Goal: Transaction & Acquisition: Purchase product/service

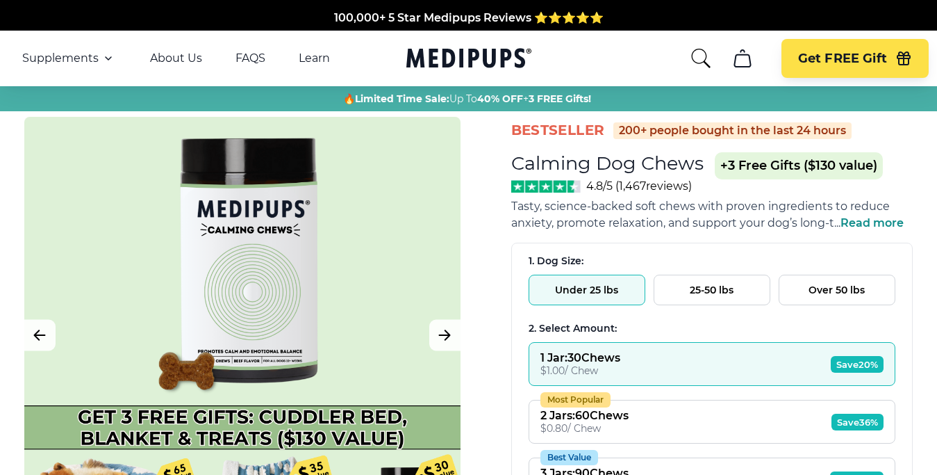
scroll to position [567, 0]
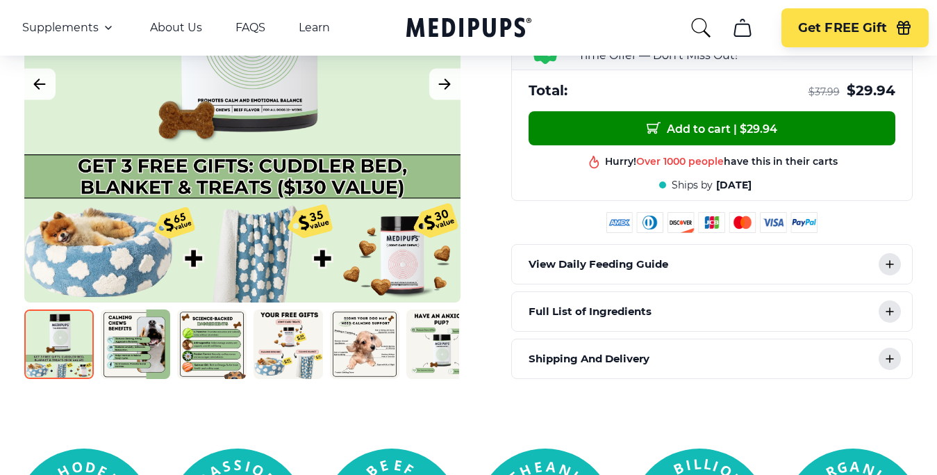
click at [407, 256] on div at bounding box center [242, 84] width 436 height 436
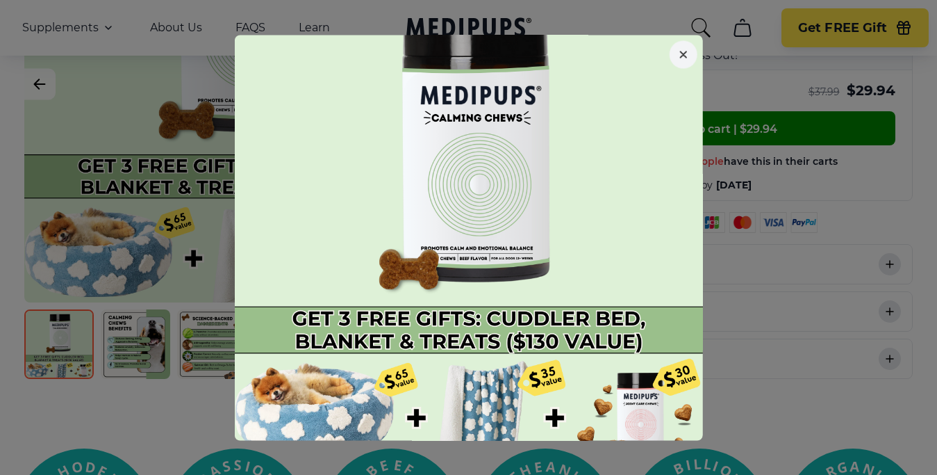
scroll to position [55, 0]
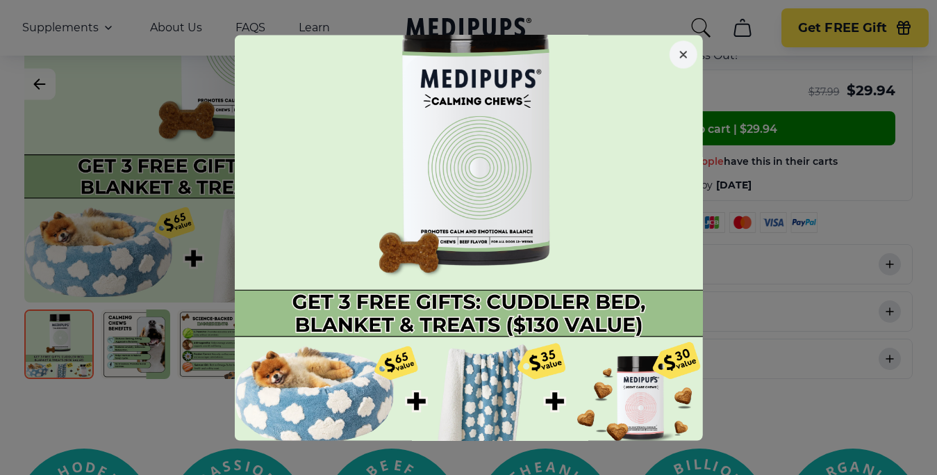
click at [683, 60] on button "button" at bounding box center [684, 54] width 28 height 28
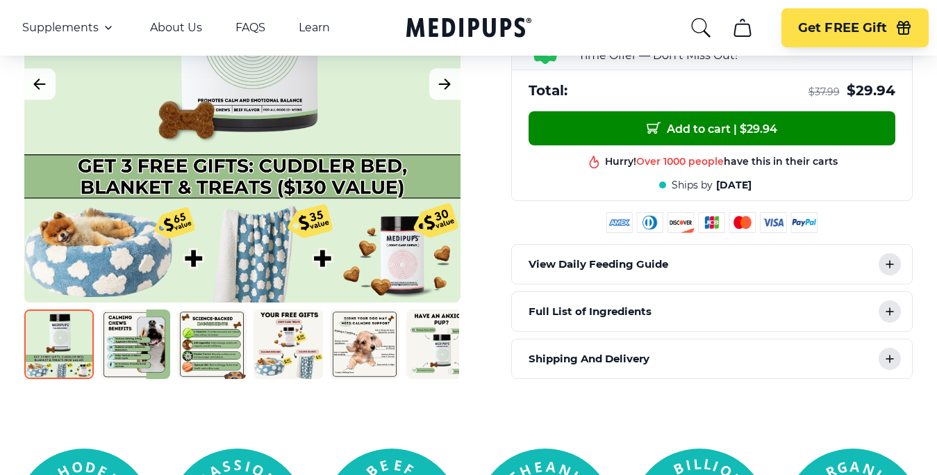
click at [605, 315] on p "Full List of Ingredients" at bounding box center [590, 311] width 123 height 17
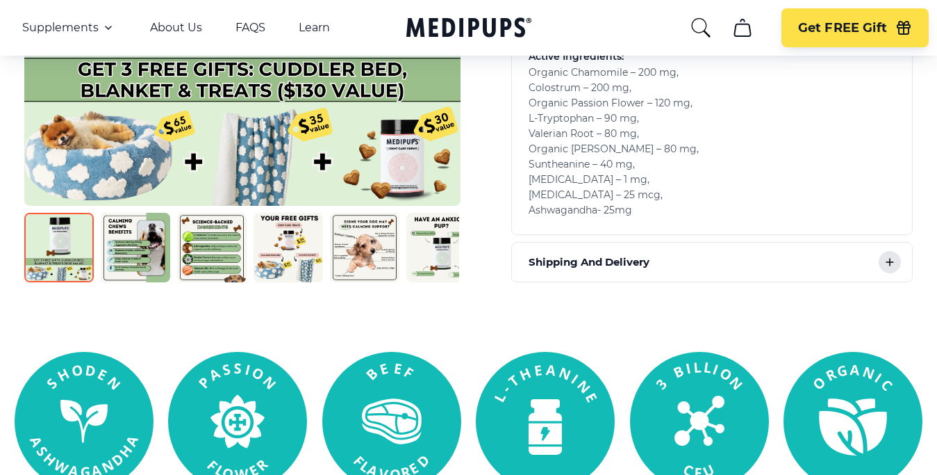
scroll to position [850, 0]
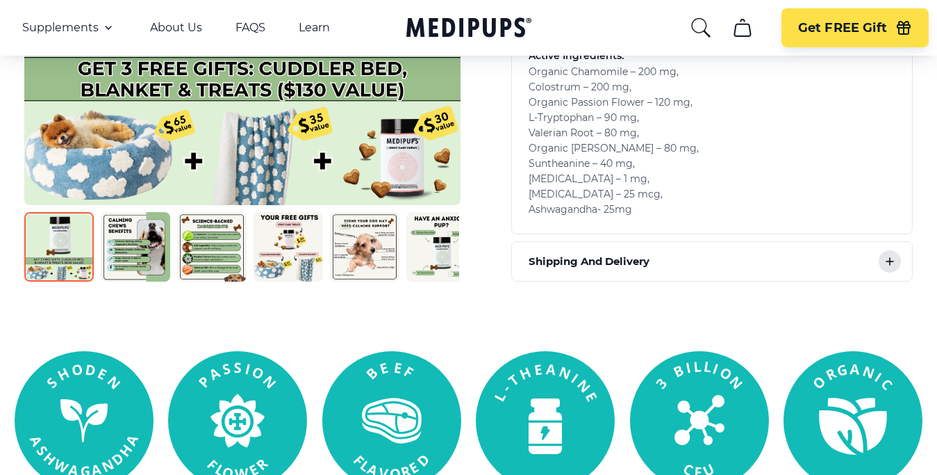
click at [597, 259] on p "Shipping And Delivery" at bounding box center [589, 261] width 121 height 17
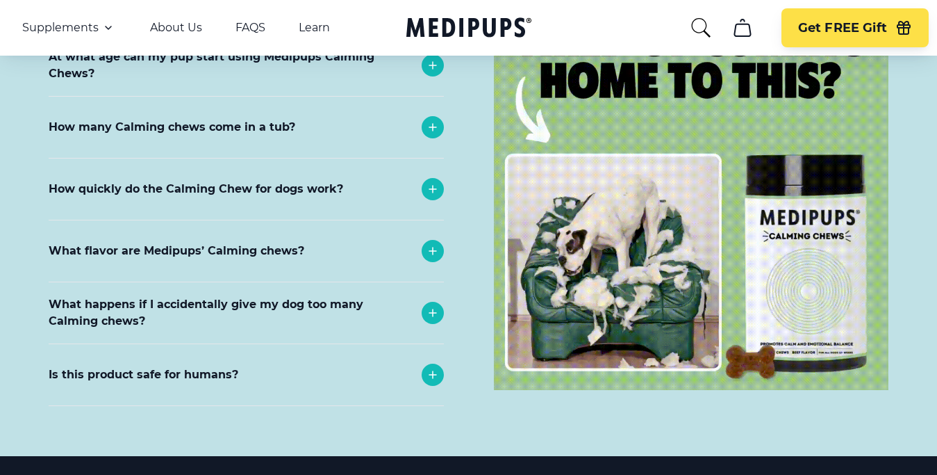
scroll to position [6307, 0]
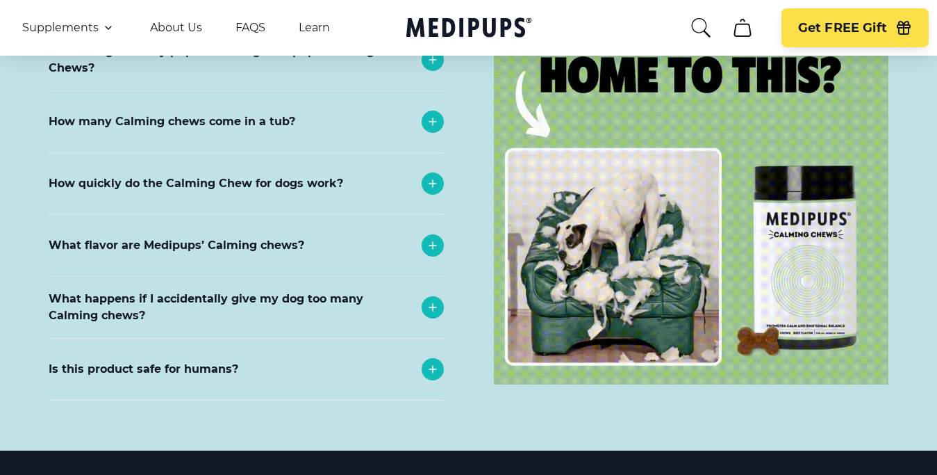
click at [820, 206] on img at bounding box center [691, 186] width 395 height 395
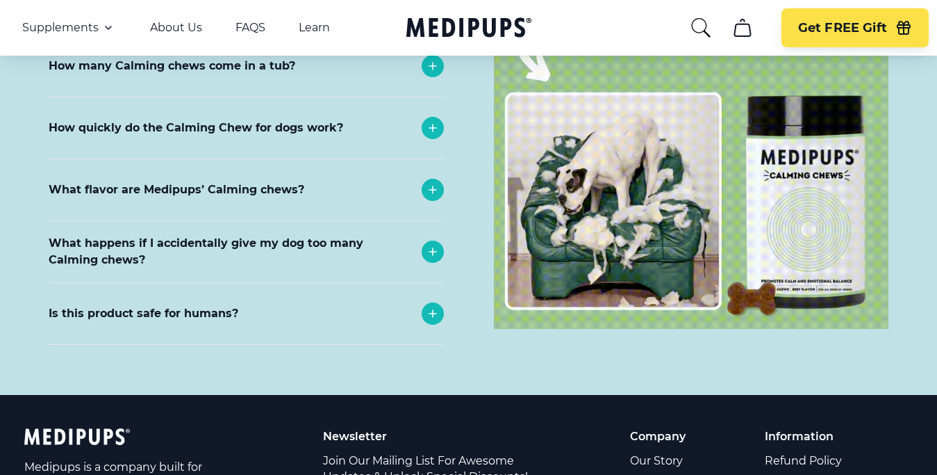
scroll to position [6393, 0]
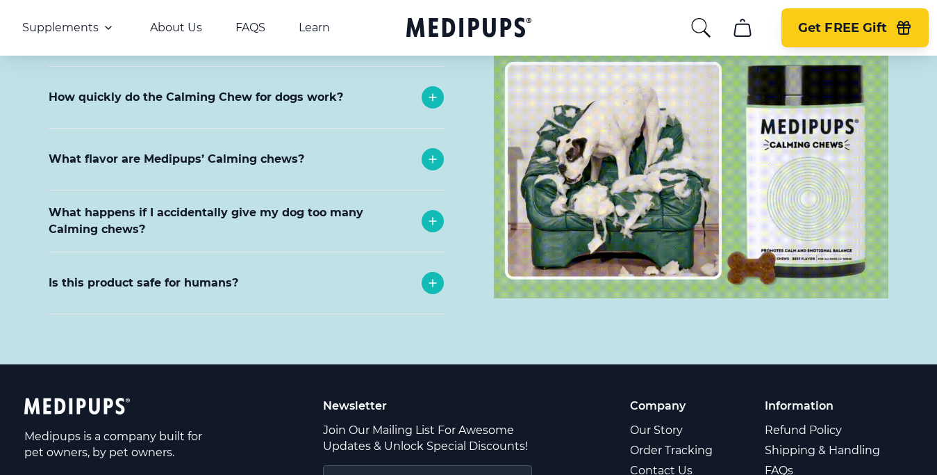
click at [883, 33] on span "Get FREE Gift" at bounding box center [842, 28] width 89 height 16
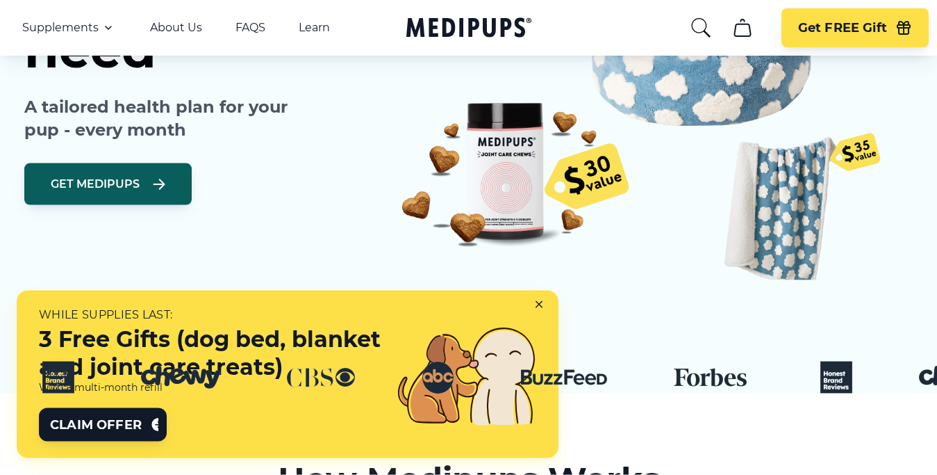
scroll to position [354, 0]
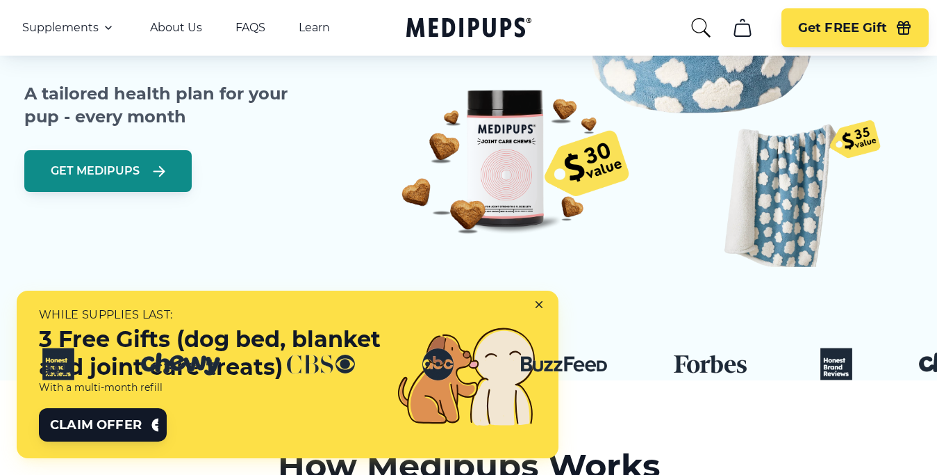
click at [137, 174] on span "Get Medipups" at bounding box center [95, 171] width 89 height 14
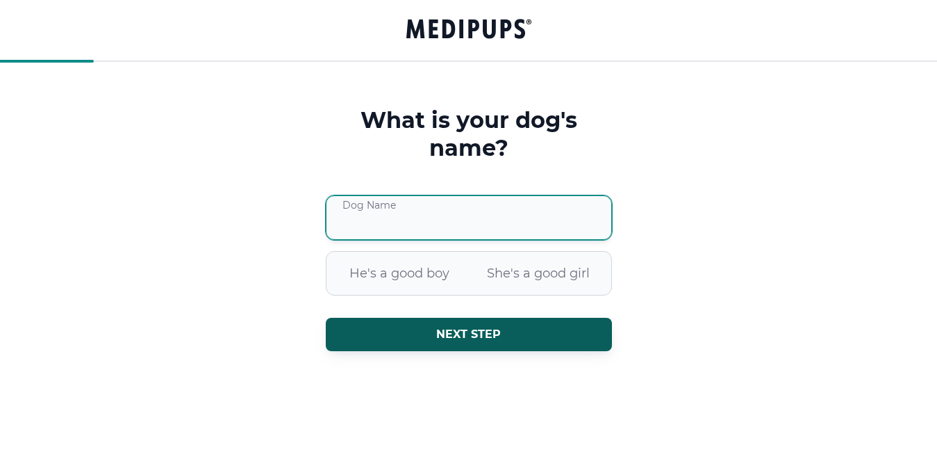
click at [397, 231] on input "Dog Name" at bounding box center [469, 217] width 286 height 44
type input "******"
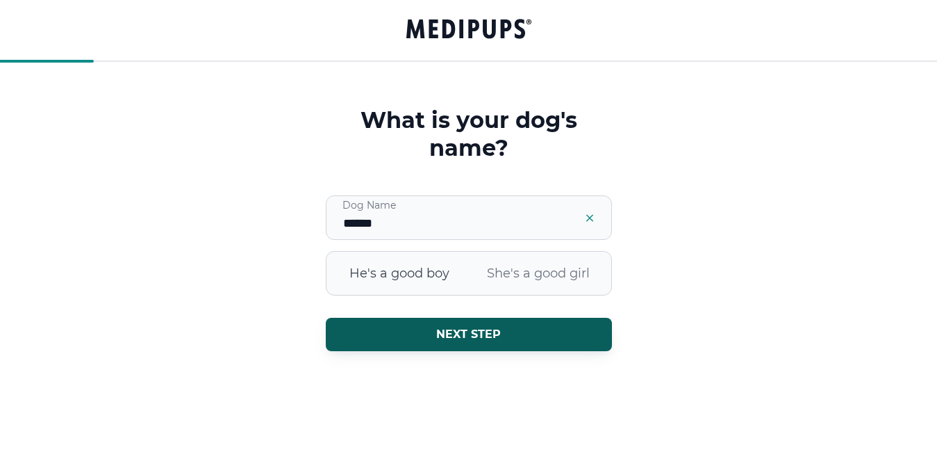
click at [433, 274] on span "He's a good boy" at bounding box center [399, 273] width 139 height 36
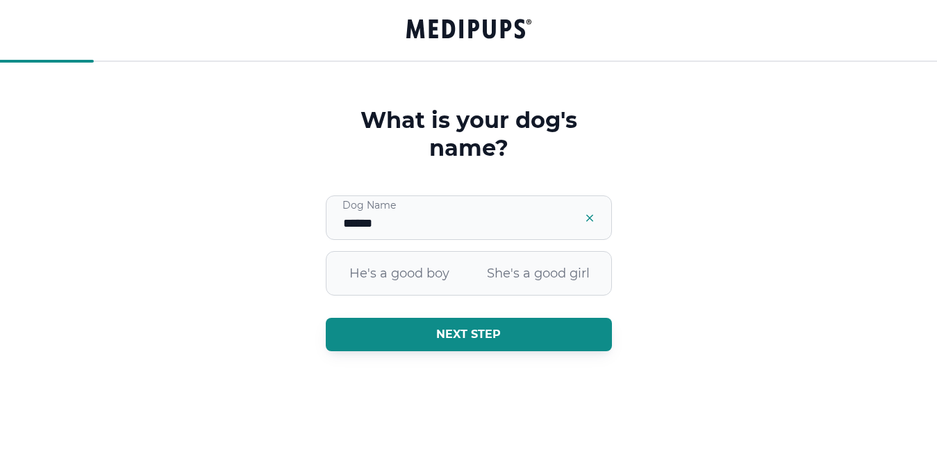
click at [456, 344] on button "Next step" at bounding box center [469, 333] width 286 height 33
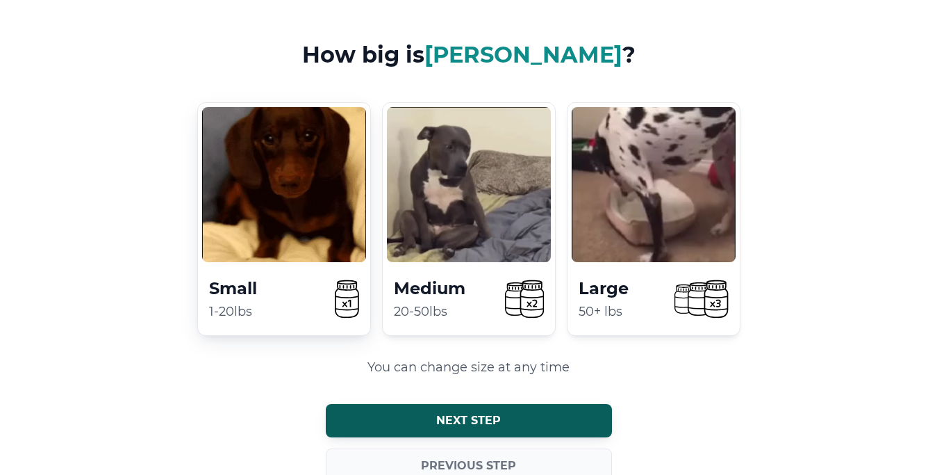
scroll to position [42, 0]
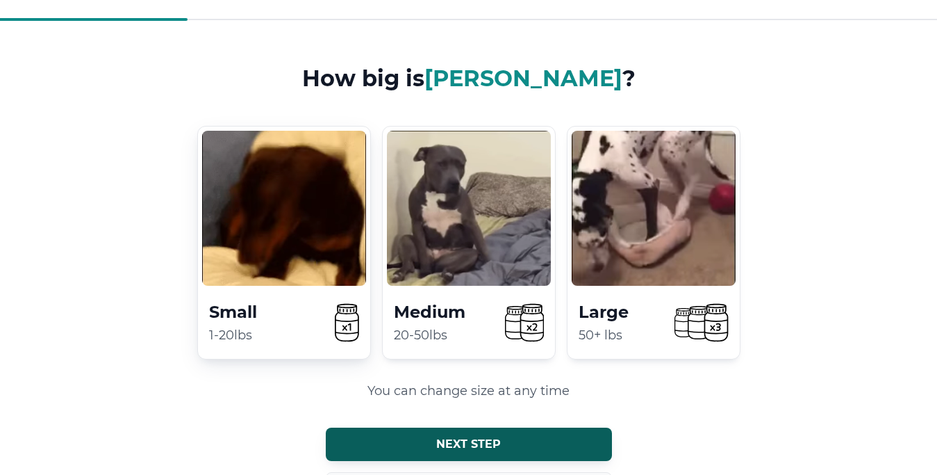
click at [344, 318] on icon at bounding box center [346, 322] width 23 height 36
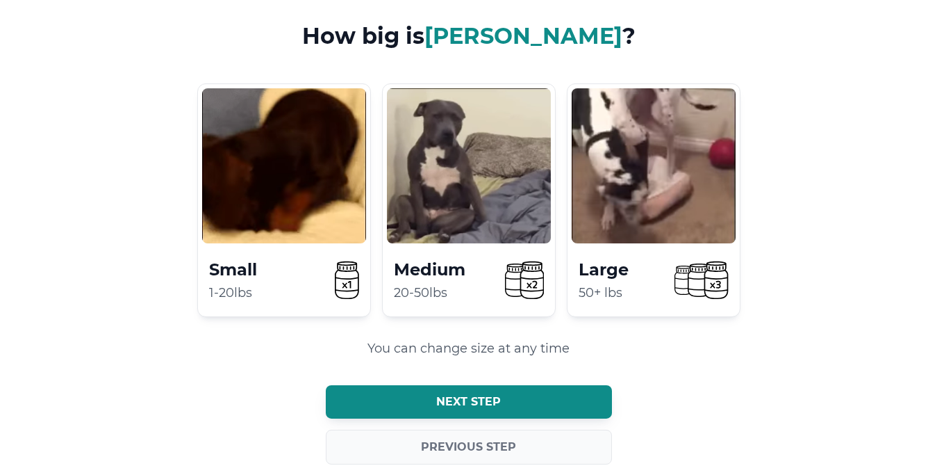
scroll to position [113, 0]
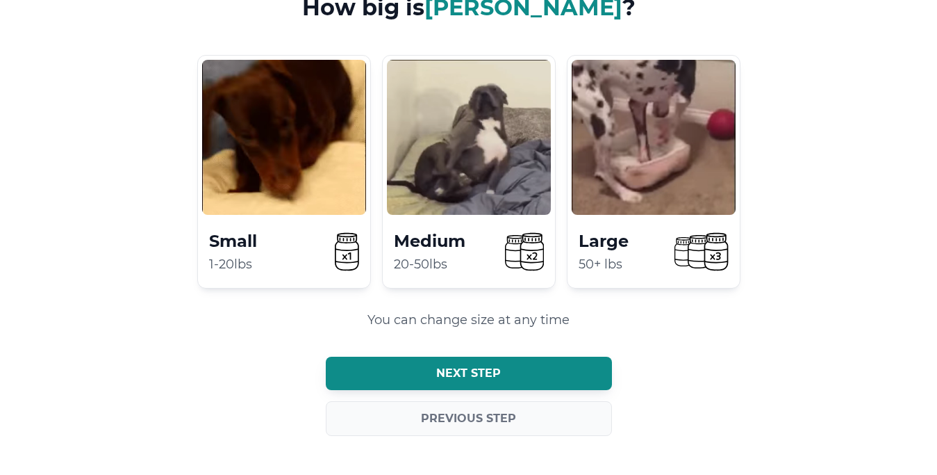
click at [489, 383] on button "Next step" at bounding box center [469, 372] width 286 height 33
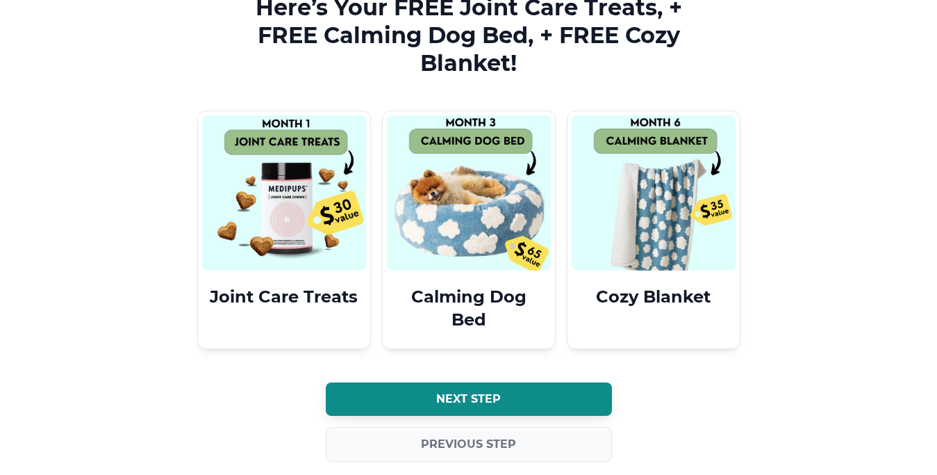
click at [490, 405] on span "Next step" at bounding box center [468, 399] width 65 height 14
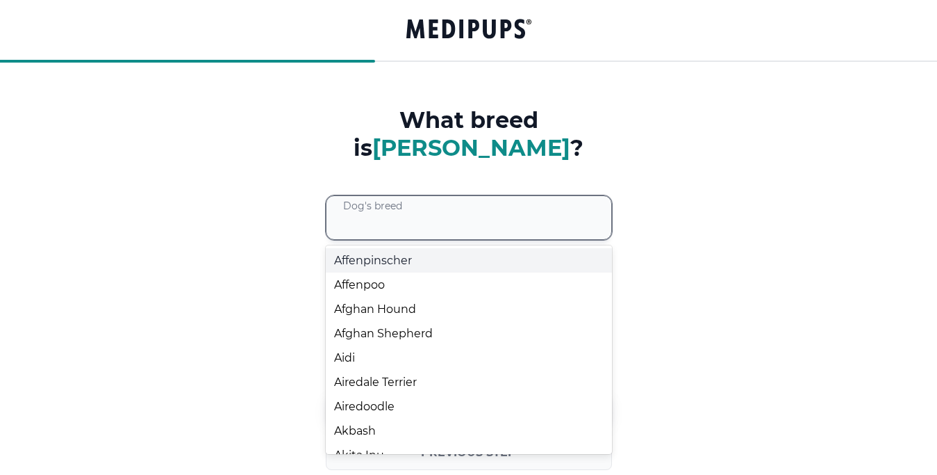
click at [438, 196] on div at bounding box center [477, 217] width 268 height 43
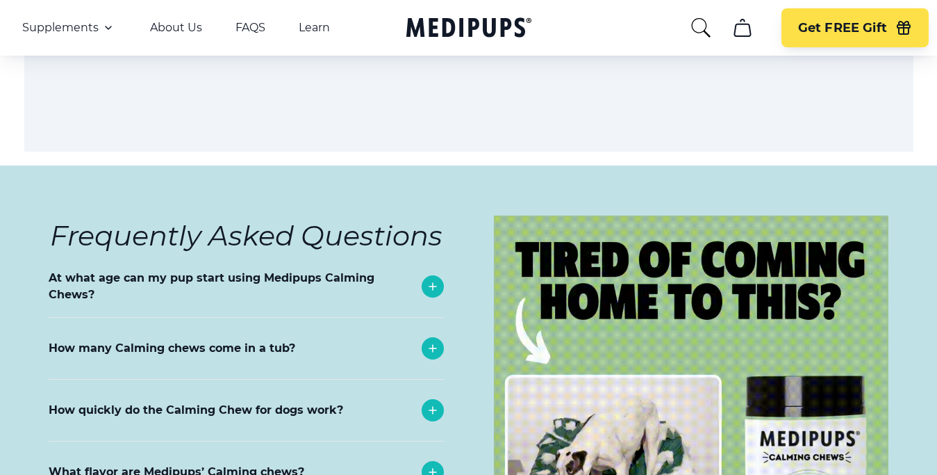
scroll to position [6165, 0]
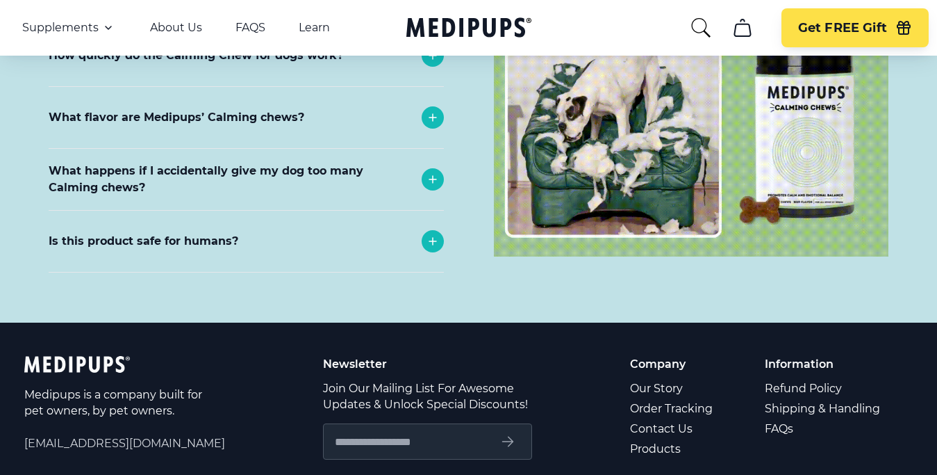
click at [658, 356] on p "Company" at bounding box center [672, 364] width 85 height 16
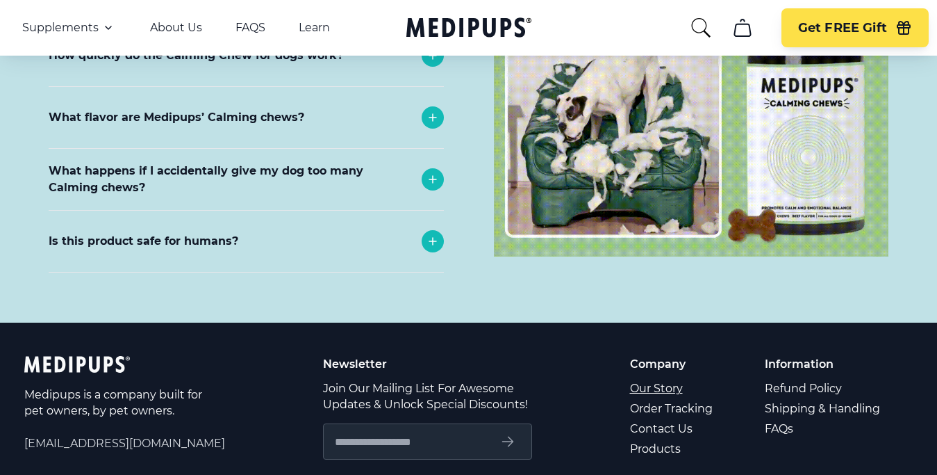
click at [665, 378] on link "Our Story" at bounding box center [672, 388] width 85 height 20
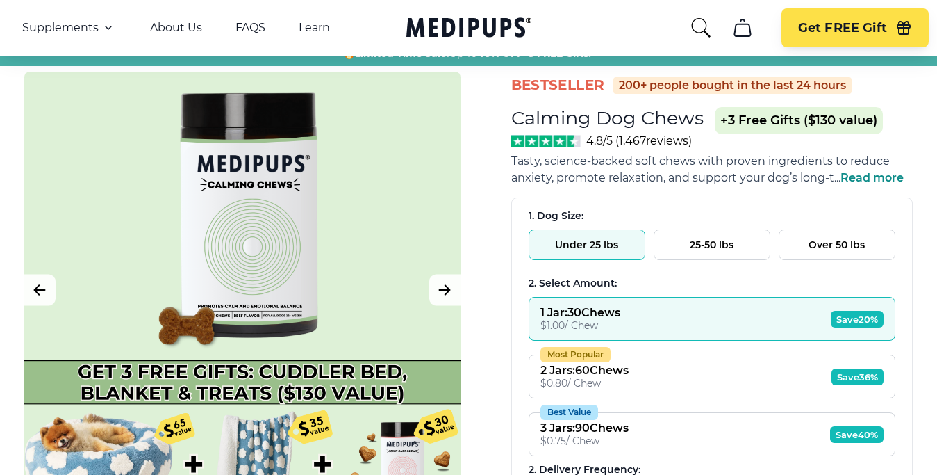
scroll to position [71, 0]
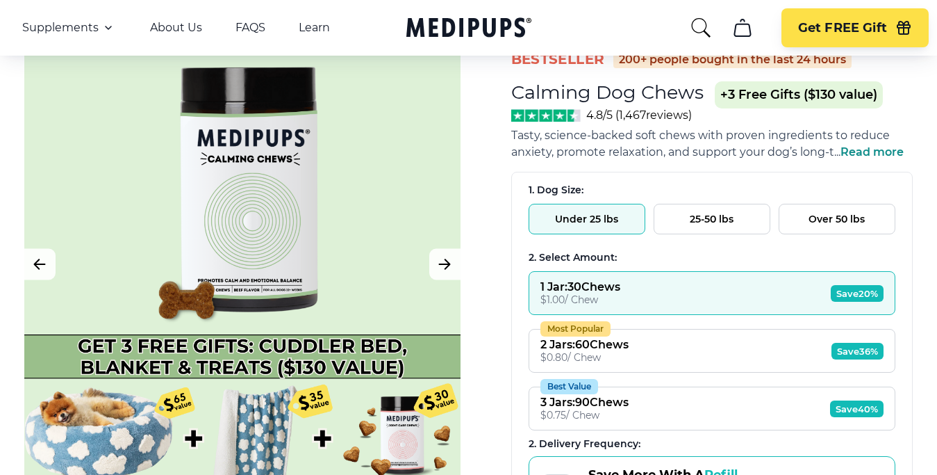
click at [868, 297] on span "Save 20%" at bounding box center [857, 293] width 53 height 17
click at [846, 297] on span "Save 20%" at bounding box center [857, 293] width 53 height 17
click at [858, 352] on span "Save 36%" at bounding box center [858, 351] width 52 height 17
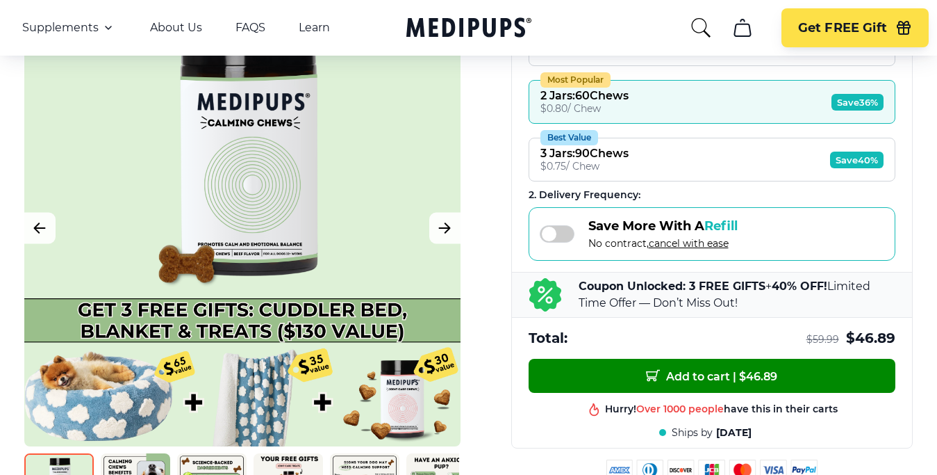
scroll to position [354, 0]
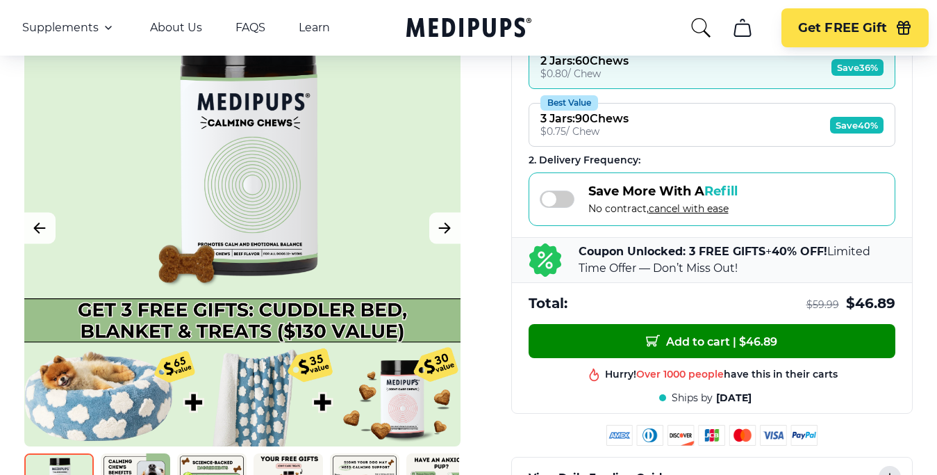
click at [714, 272] on p "Coupon Unlocked: 3 FREE GIFTS + 40% OFF! Limited Time Offer — Don’t Miss Out!" at bounding box center [737, 259] width 317 height 33
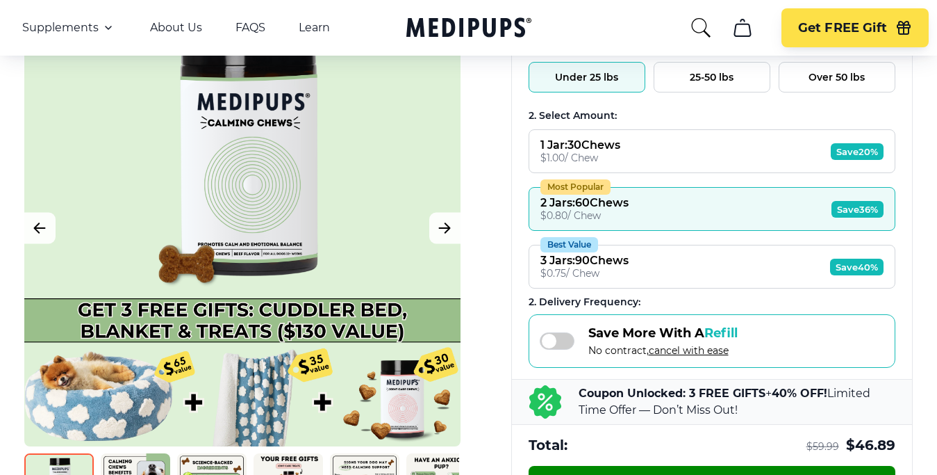
click at [846, 270] on span "Save 40%" at bounding box center [856, 266] width 53 height 17
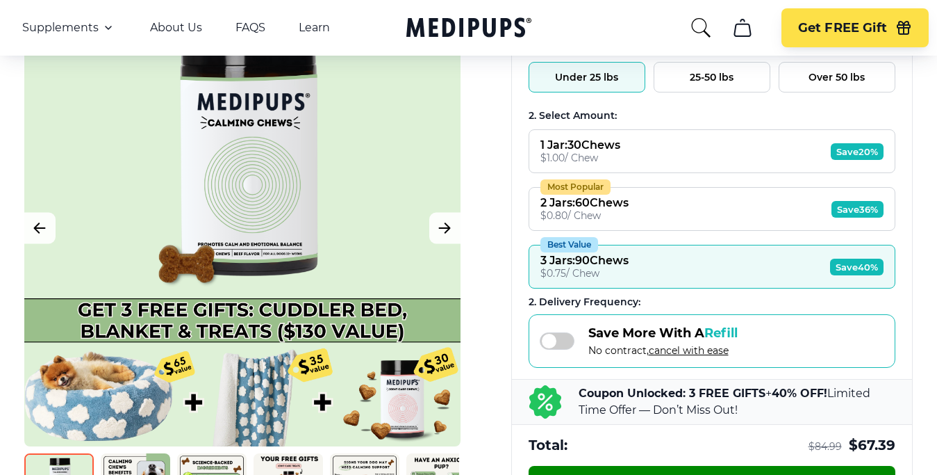
click at [562, 258] on div "3 Jars : 90 Chews" at bounding box center [585, 260] width 88 height 13
click at [566, 243] on div "Best Value" at bounding box center [570, 244] width 58 height 15
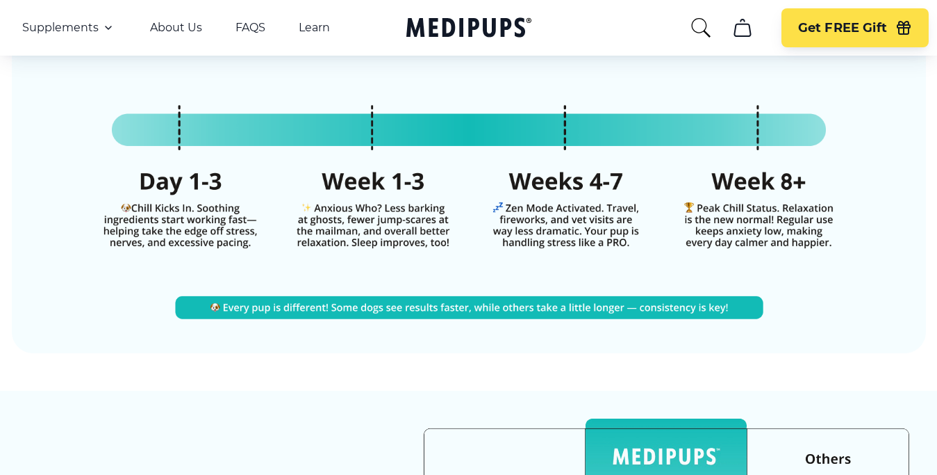
scroll to position [3118, 0]
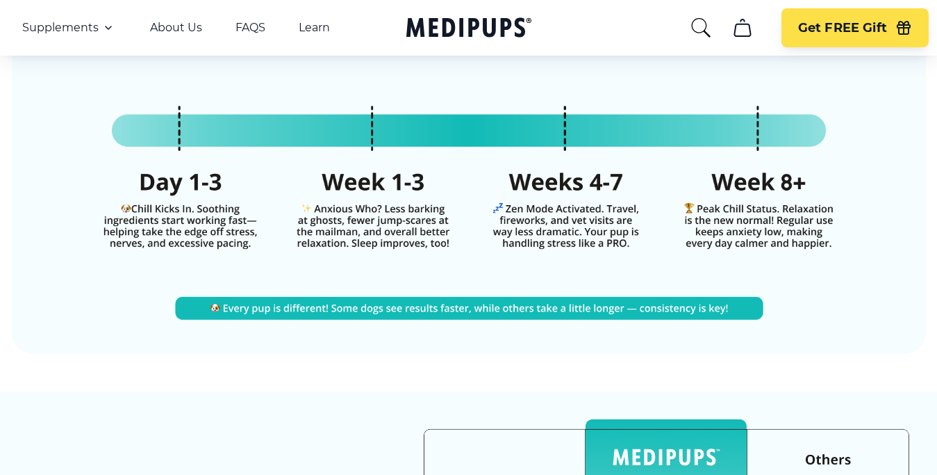
click at [191, 172] on img at bounding box center [469, 164] width 914 height 379
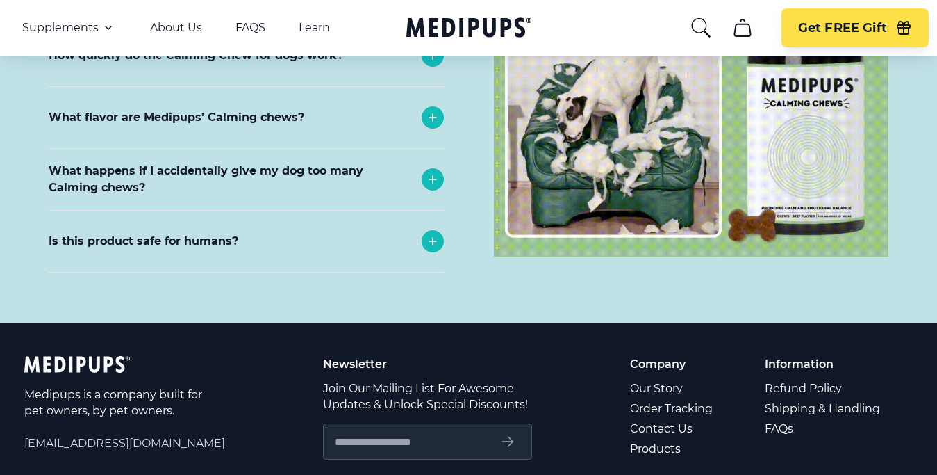
scroll to position [6265, 0]
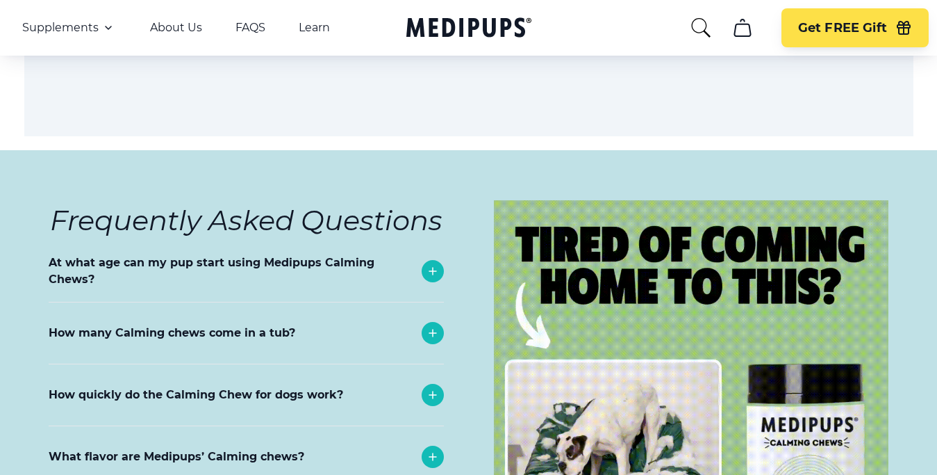
scroll to position [6039, 0]
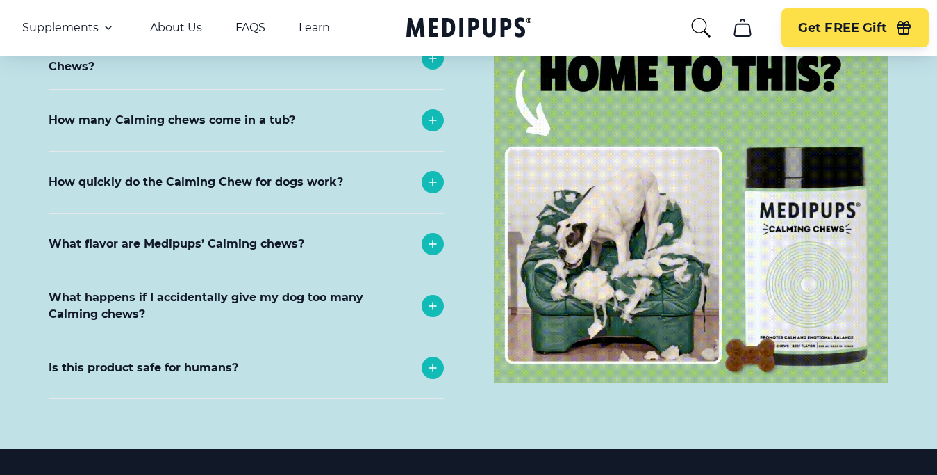
type input "**********"
